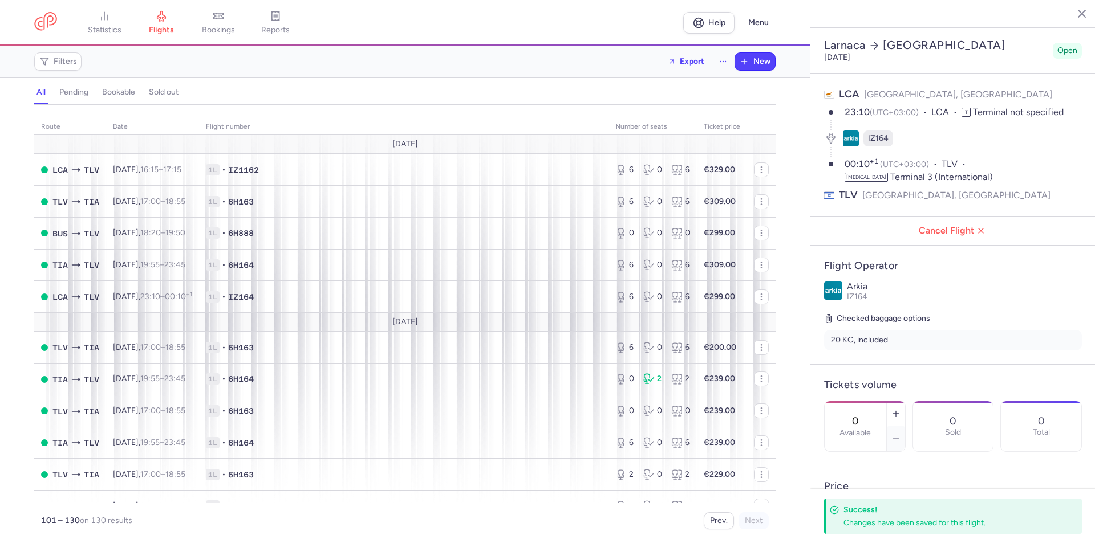
select select "hours"
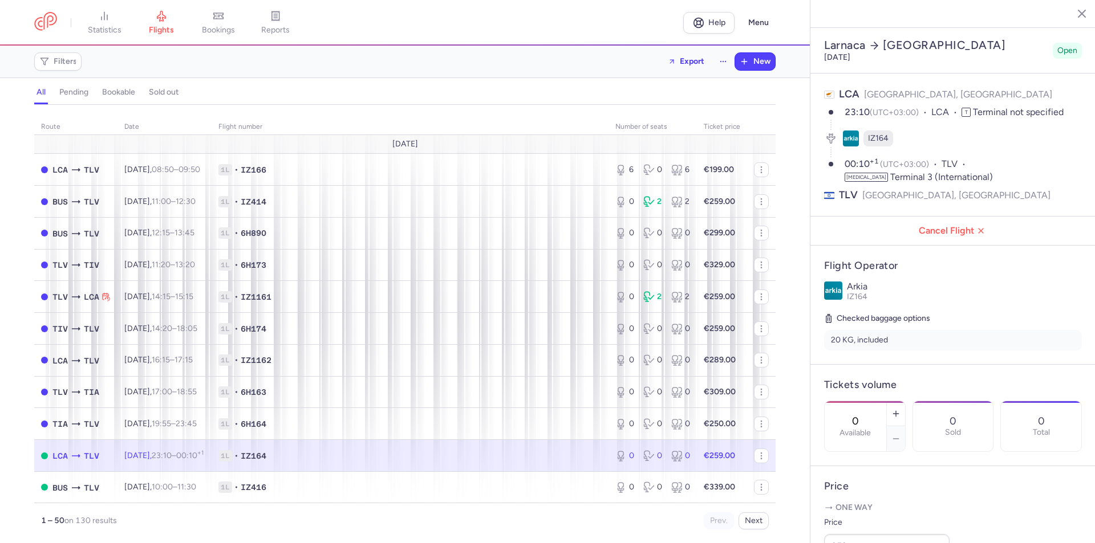
select select "hours"
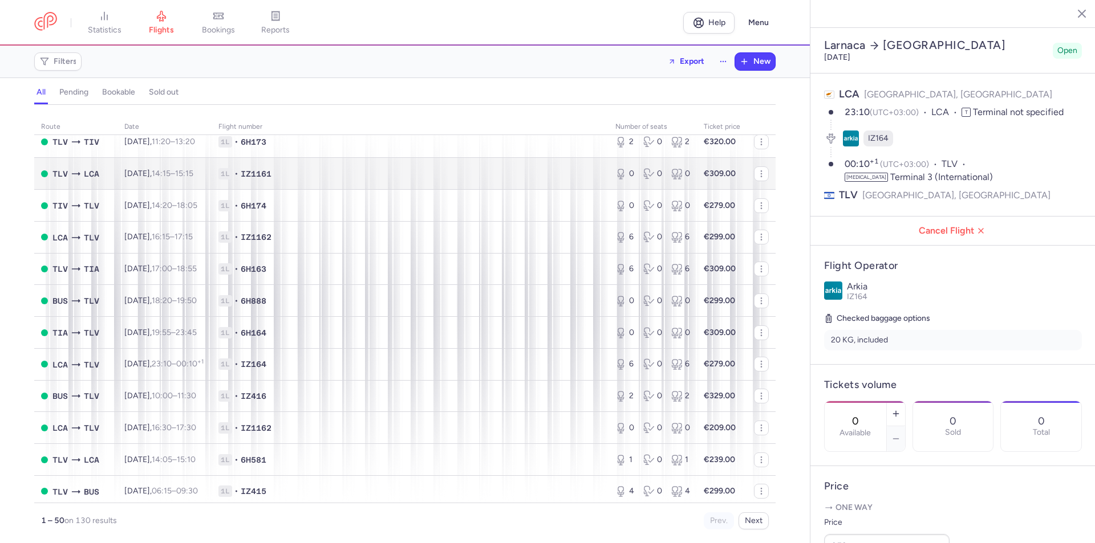
scroll to position [1198, 0]
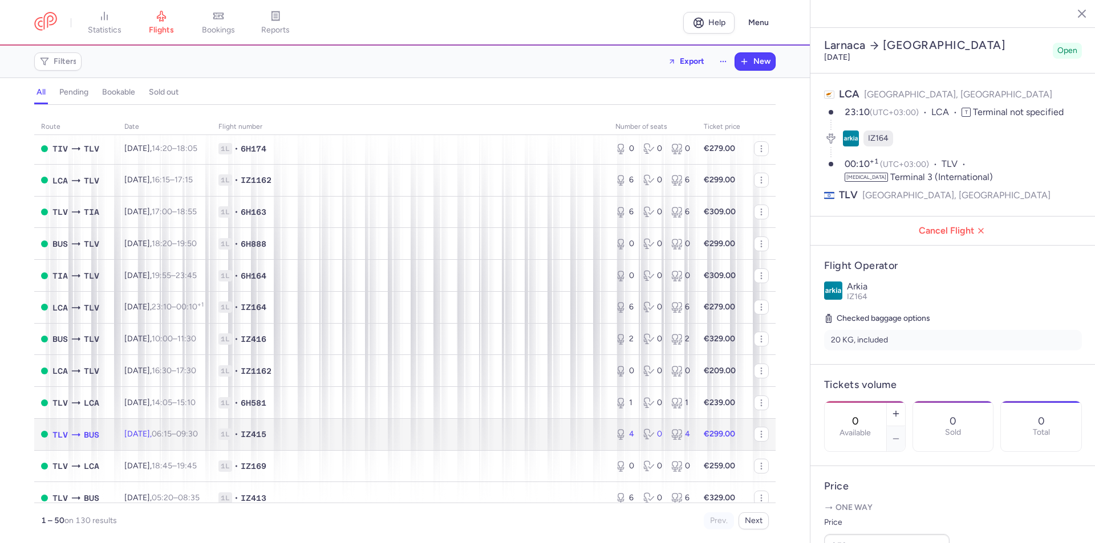
click at [460, 424] on td "1L • IZ415" at bounding box center [410, 435] width 397 height 32
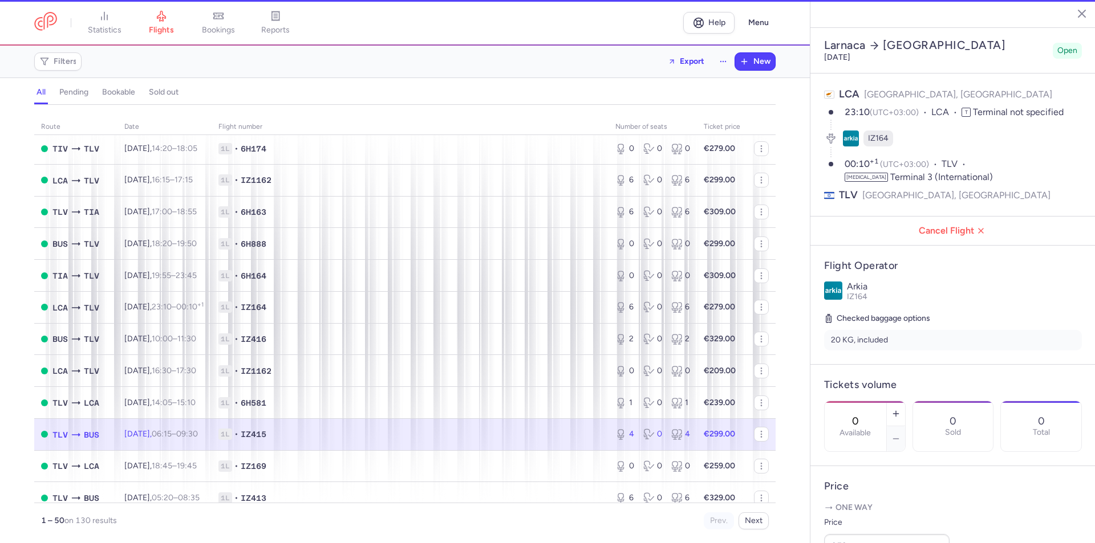
type input "4"
type input "10"
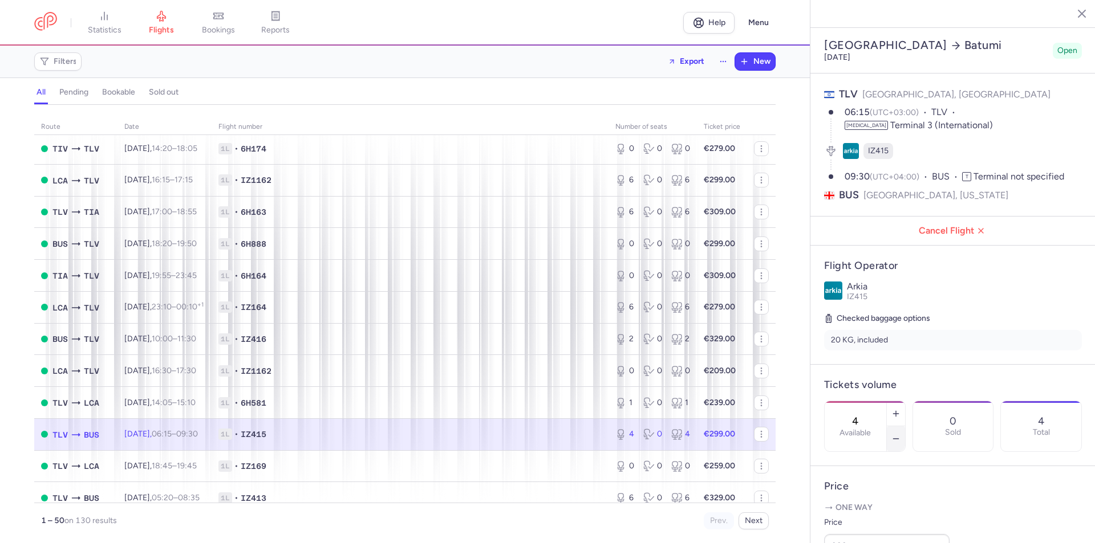
click at [900, 435] on icon "button" at bounding box center [895, 439] width 9 height 9
type input "0"
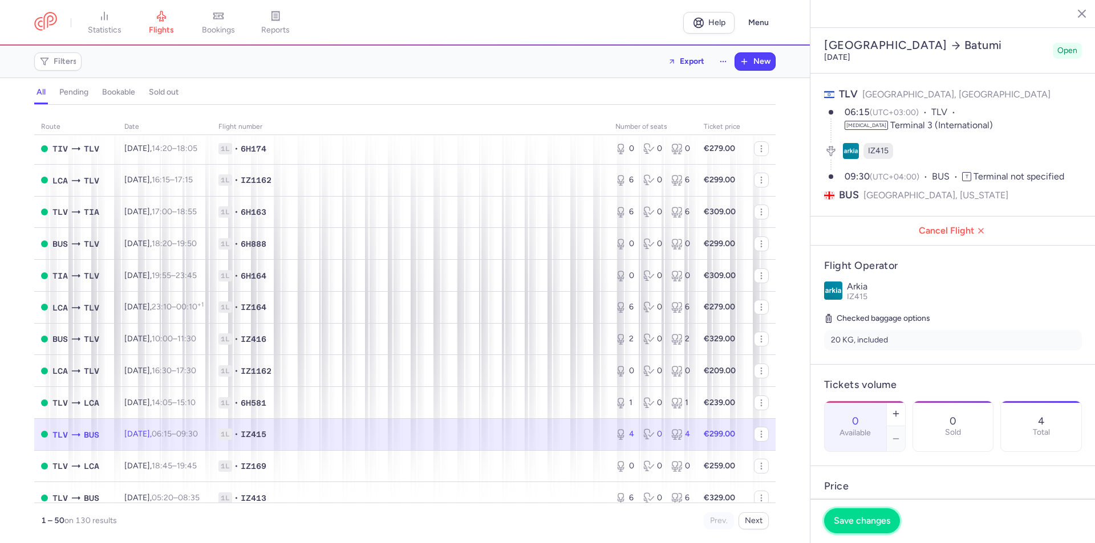
click at [871, 516] on span "Save changes" at bounding box center [862, 521] width 56 height 10
